Goal: Check status: Check status

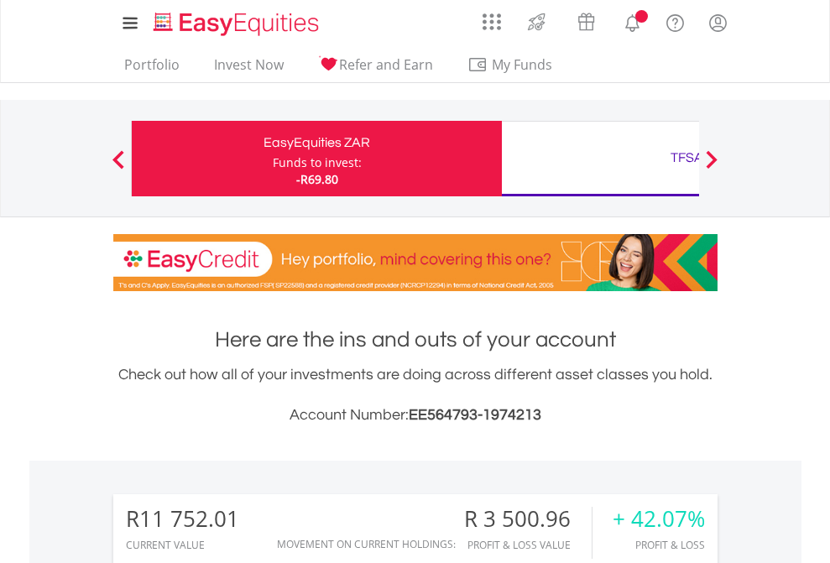
scroll to position [161, 264]
click at [273, 159] on div "Funds to invest:" at bounding box center [317, 162] width 89 height 17
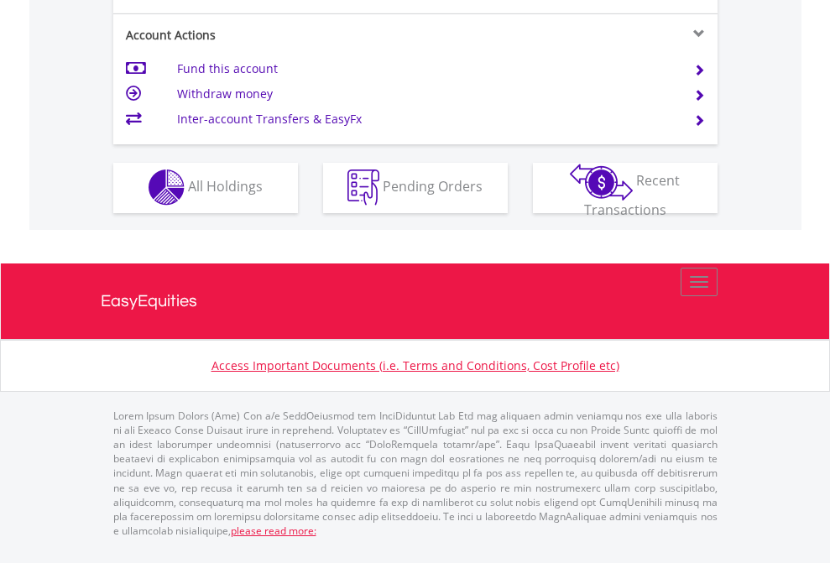
scroll to position [1570, 0]
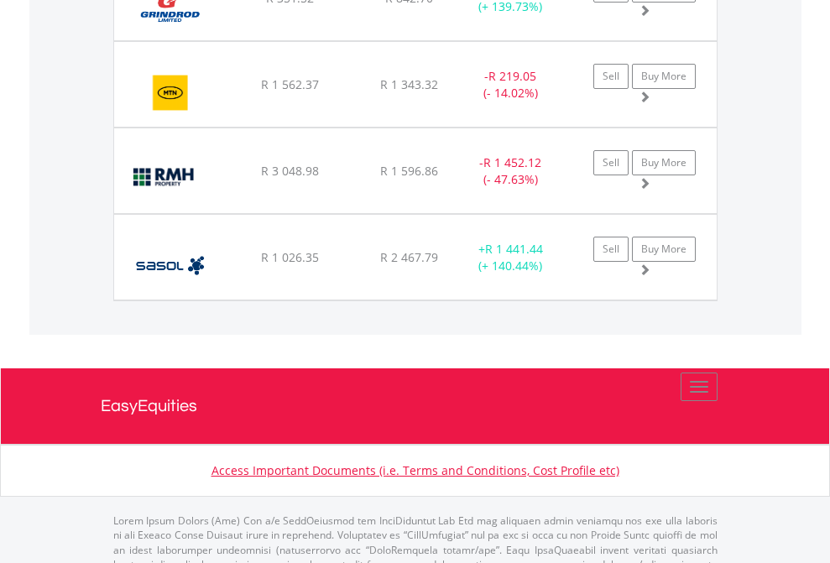
scroll to position [161, 264]
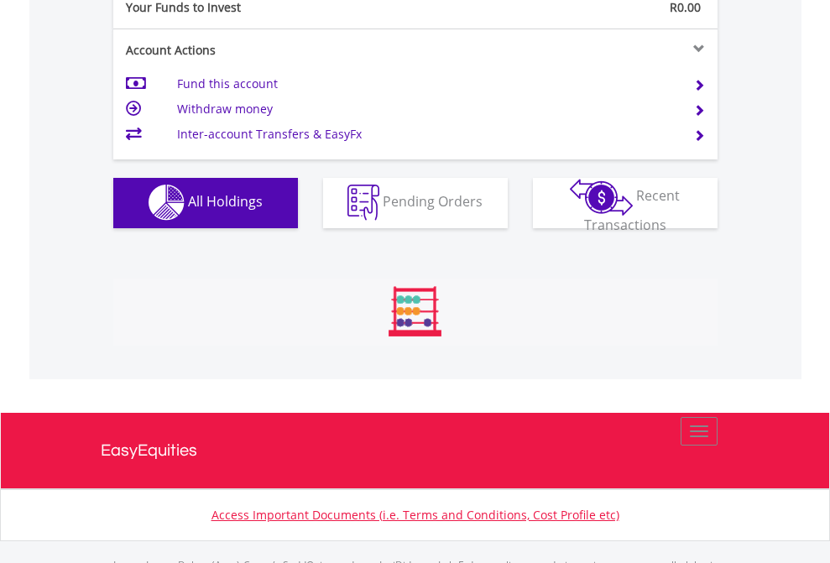
scroll to position [1662, 0]
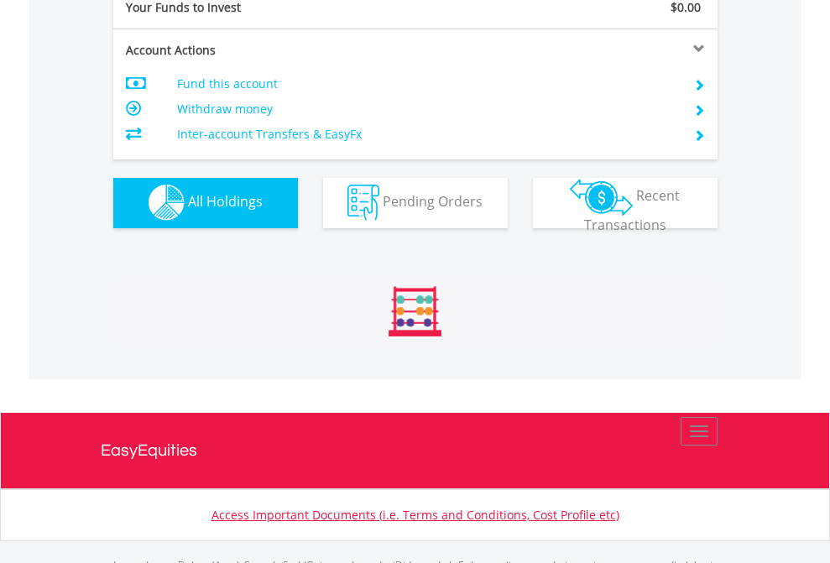
scroll to position [1662, 0]
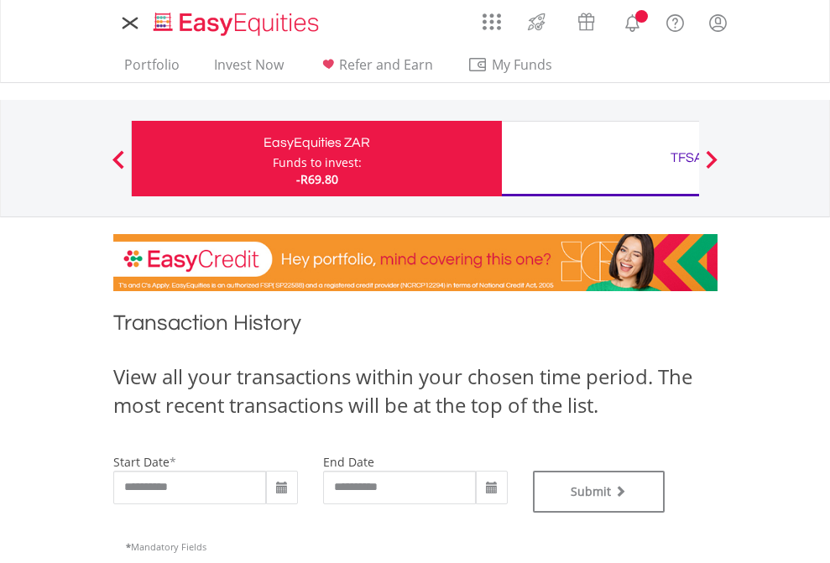
type input "**********"
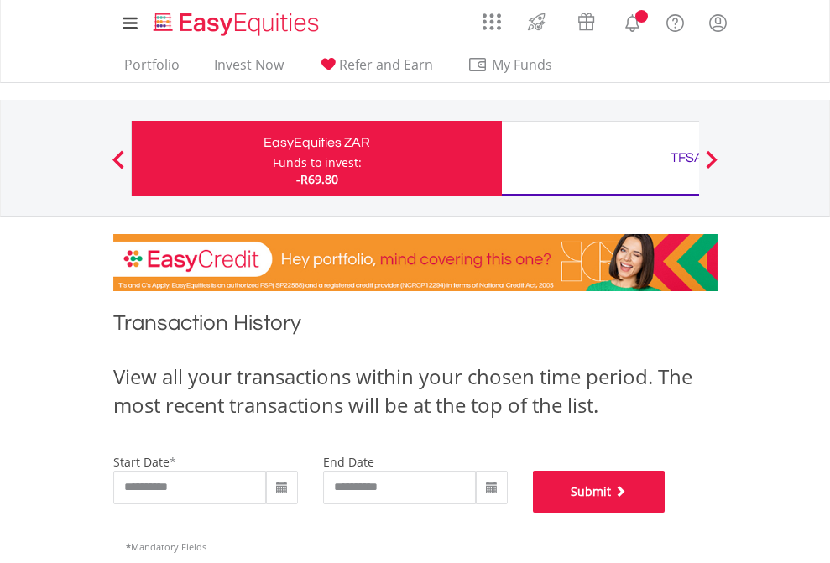
click at [666, 513] on button "Submit" at bounding box center [599, 492] width 133 height 42
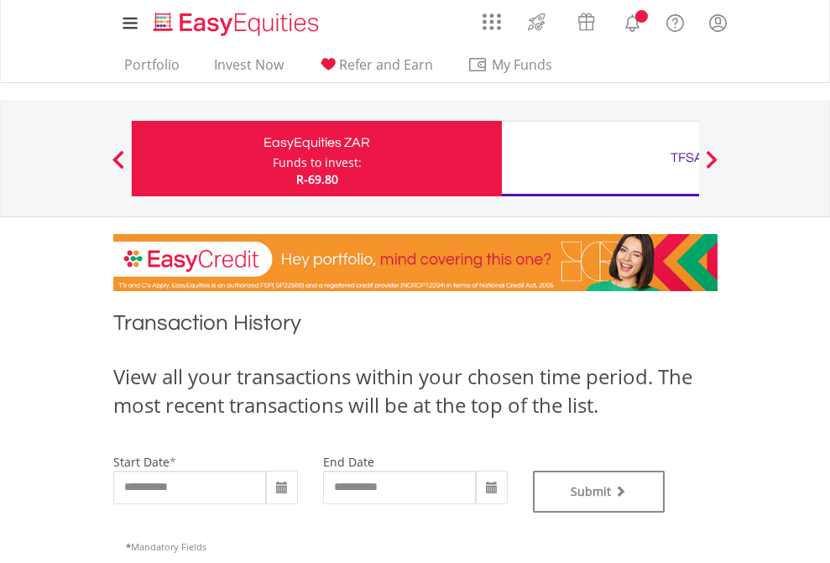
click at [600, 159] on div "TFSA" at bounding box center [687, 158] width 350 height 24
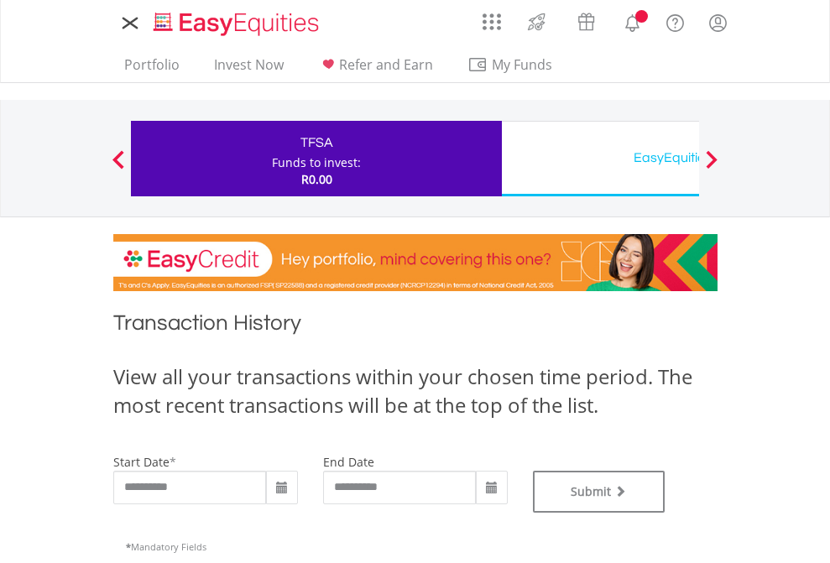
type input "**********"
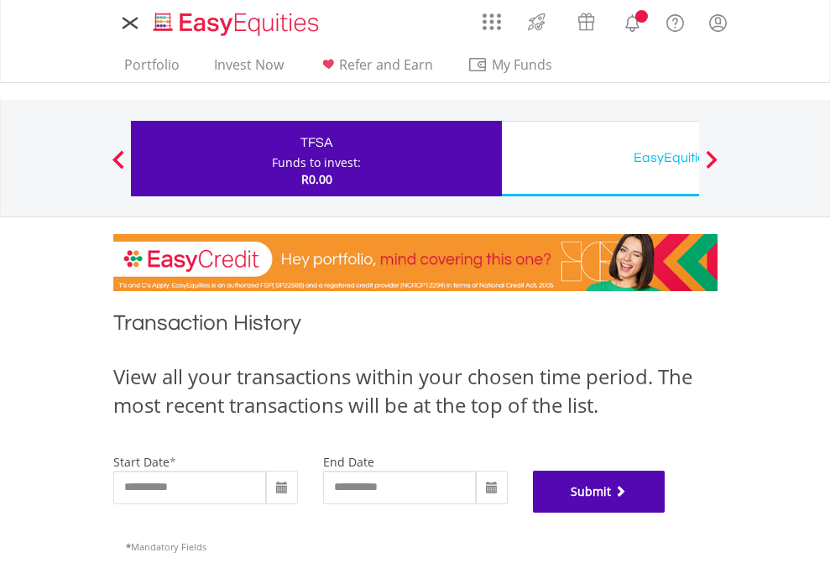
click at [666, 513] on button "Submit" at bounding box center [599, 492] width 133 height 42
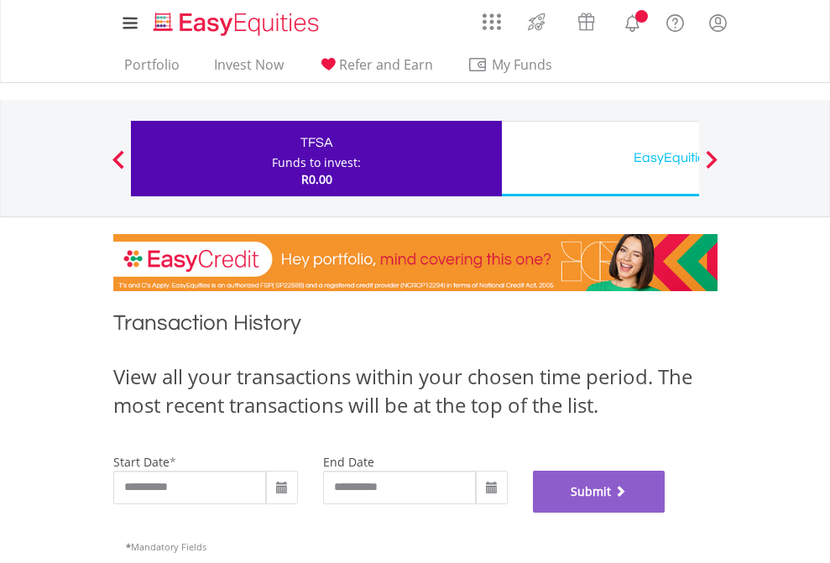
scroll to position [681, 0]
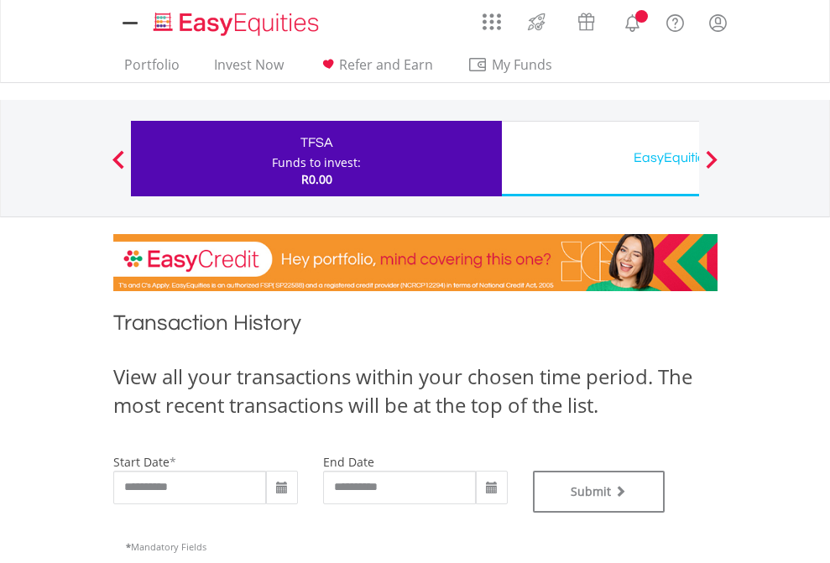
click at [600, 159] on div "EasyEquities USD" at bounding box center [687, 158] width 350 height 24
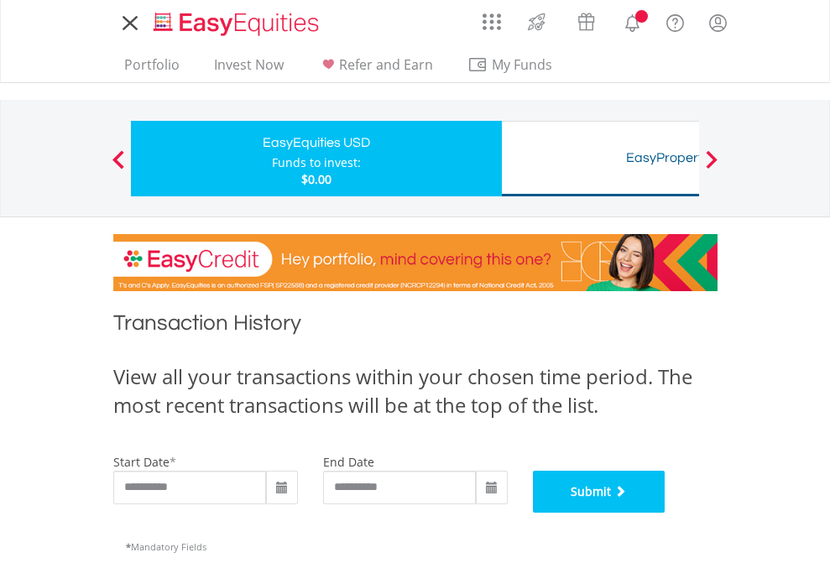
click at [666, 513] on button "Submit" at bounding box center [599, 492] width 133 height 42
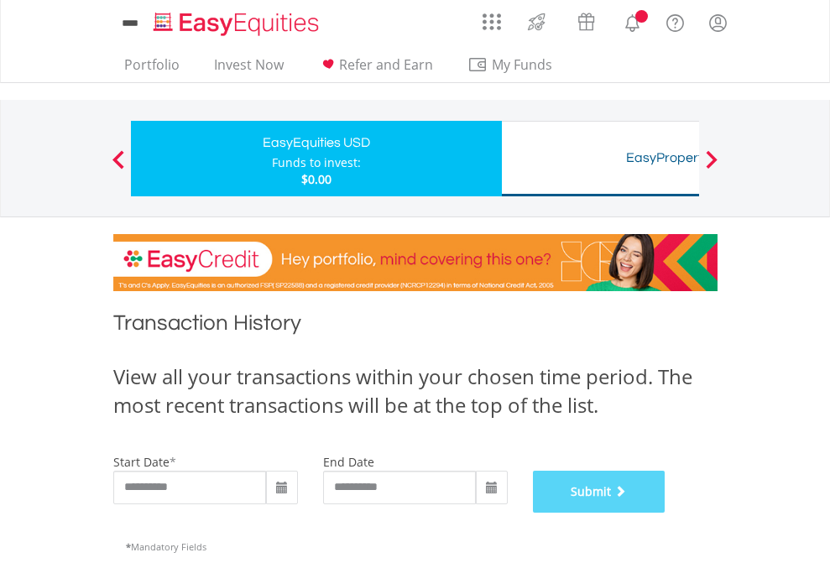
scroll to position [681, 0]
